Goal: Navigation & Orientation: Find specific page/section

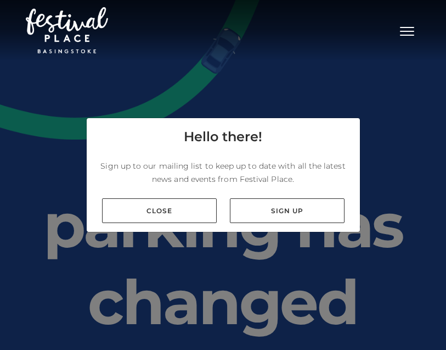
click at [408, 32] on button "Toggle navigation" at bounding box center [406, 30] width 27 height 16
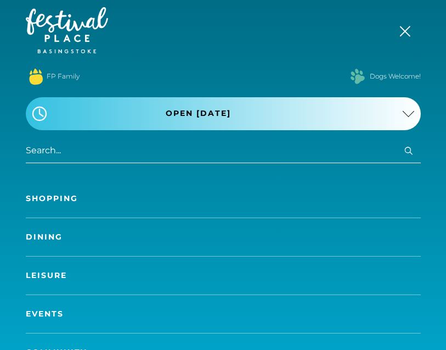
click at [91, 194] on link "Shopping" at bounding box center [223, 198] width 395 height 38
click at [55, 200] on link "Shopping" at bounding box center [223, 198] width 395 height 38
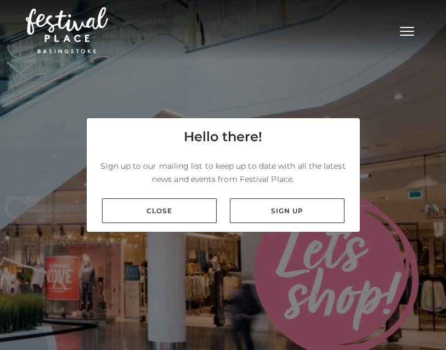
click at [157, 232] on div "Close Sign up" at bounding box center [223, 210] width 273 height 42
click at [188, 223] on link "Close" at bounding box center [159, 210] width 115 height 25
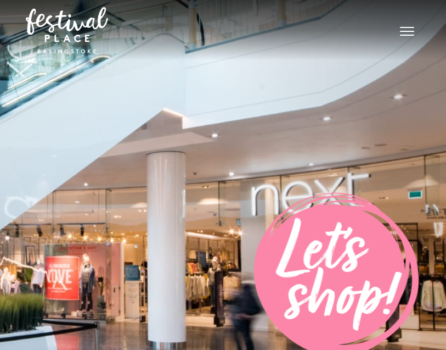
click at [413, 35] on span "Toggle navigation" at bounding box center [407, 35] width 14 height 1
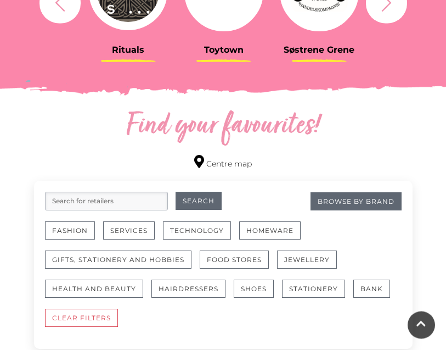
scroll to position [515, 0]
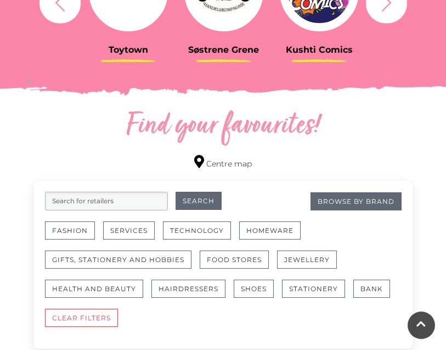
click at [77, 237] on button "Fashion" at bounding box center [70, 230] width 50 height 18
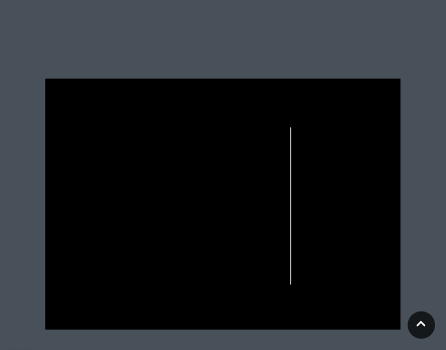
scroll to position [317, 0]
